Goal: Find specific page/section: Find specific page/section

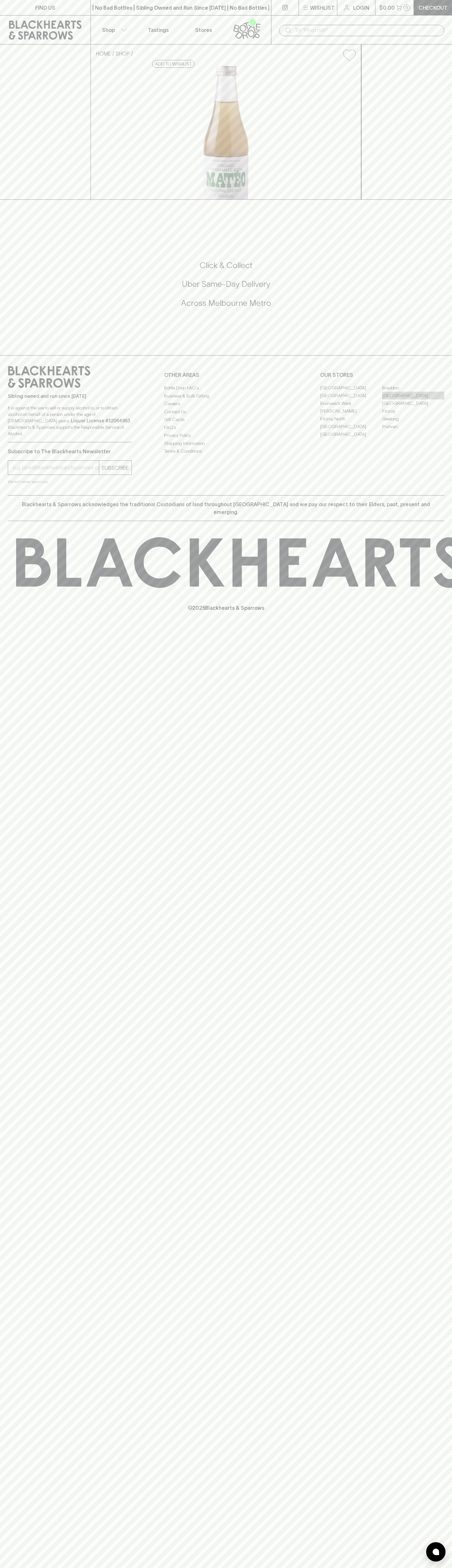
click at [413, 400] on link "[GEOGRAPHIC_DATA]" at bounding box center [413, 395] width 62 height 8
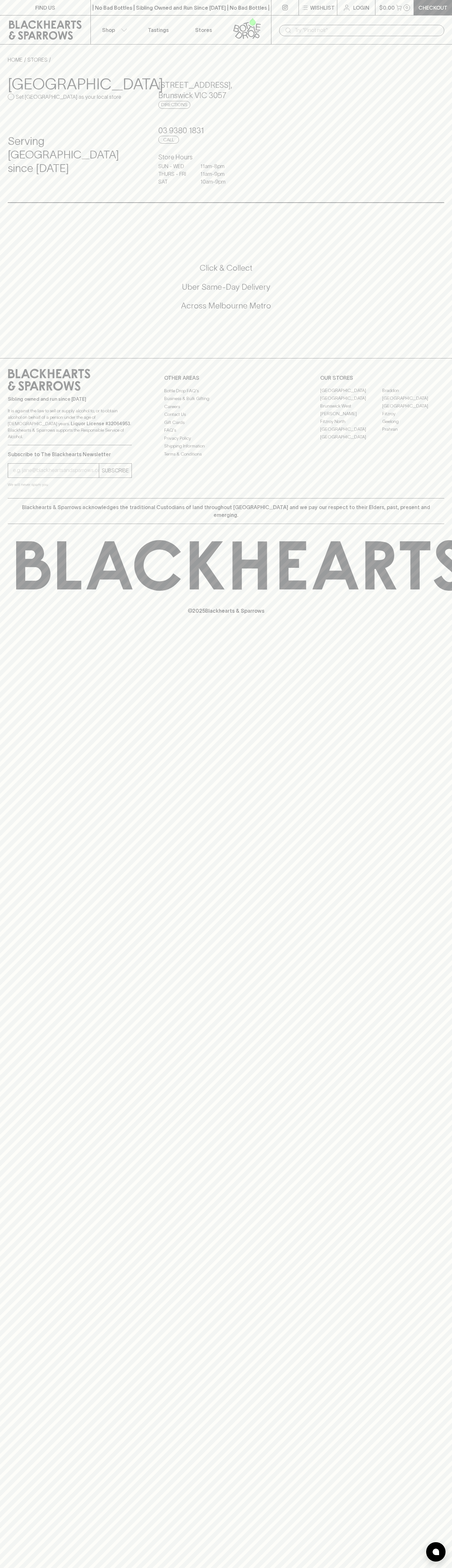
click at [122, 17] on button "Shop" at bounding box center [114, 30] width 45 height 29
click at [444, 278] on div at bounding box center [226, 784] width 452 height 1568
click at [346, 1568] on html "FIND US | No Bad Bottles | Sibling Owned and Run Since [DATE] | No Bad Bottles …" at bounding box center [226, 784] width 452 height 1568
click at [14, 488] on div at bounding box center [226, 784] width 452 height 1568
